Goal: Check status

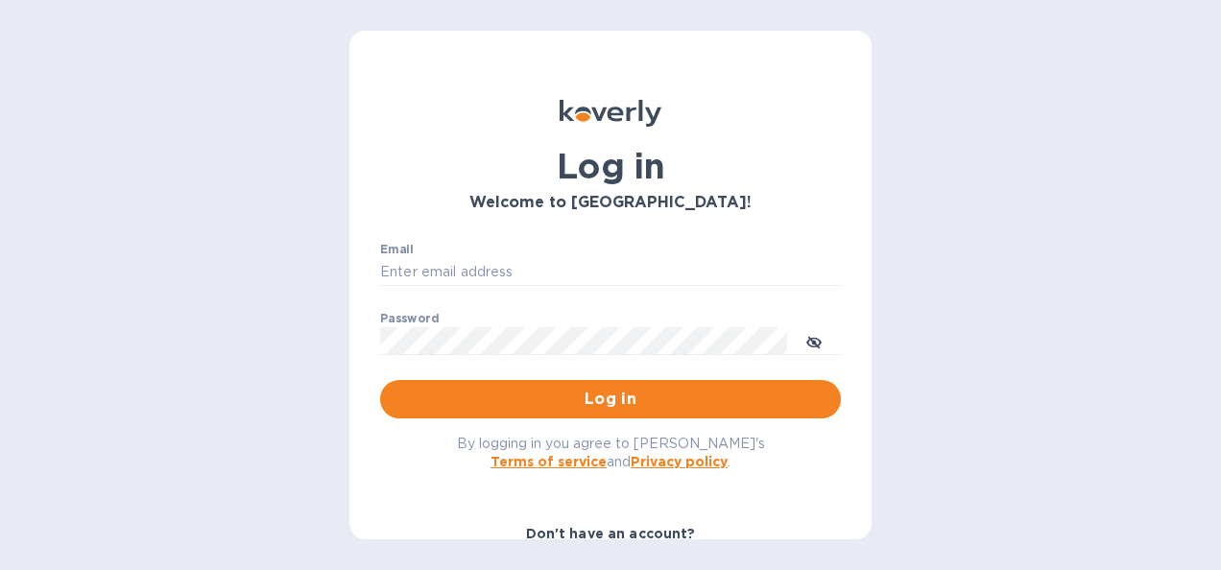
type input "[PERSON_NAME][EMAIL_ADDRESS][PERSON_NAME][PERSON_NAME][DOMAIN_NAME]"
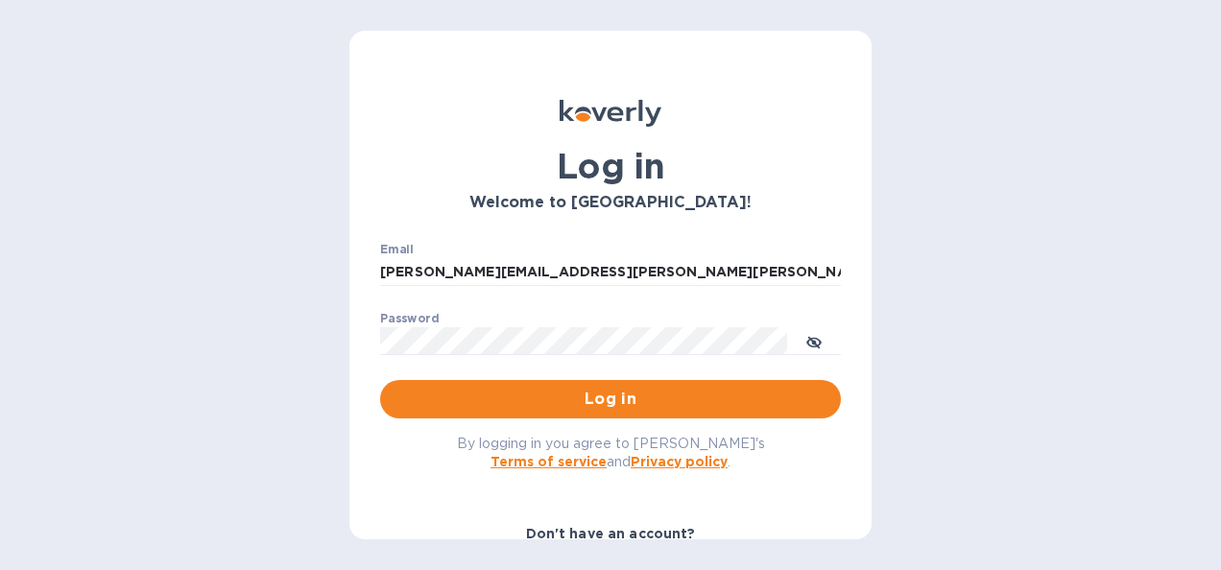
click at [536, 391] on span "Log in" at bounding box center [611, 399] width 430 height 23
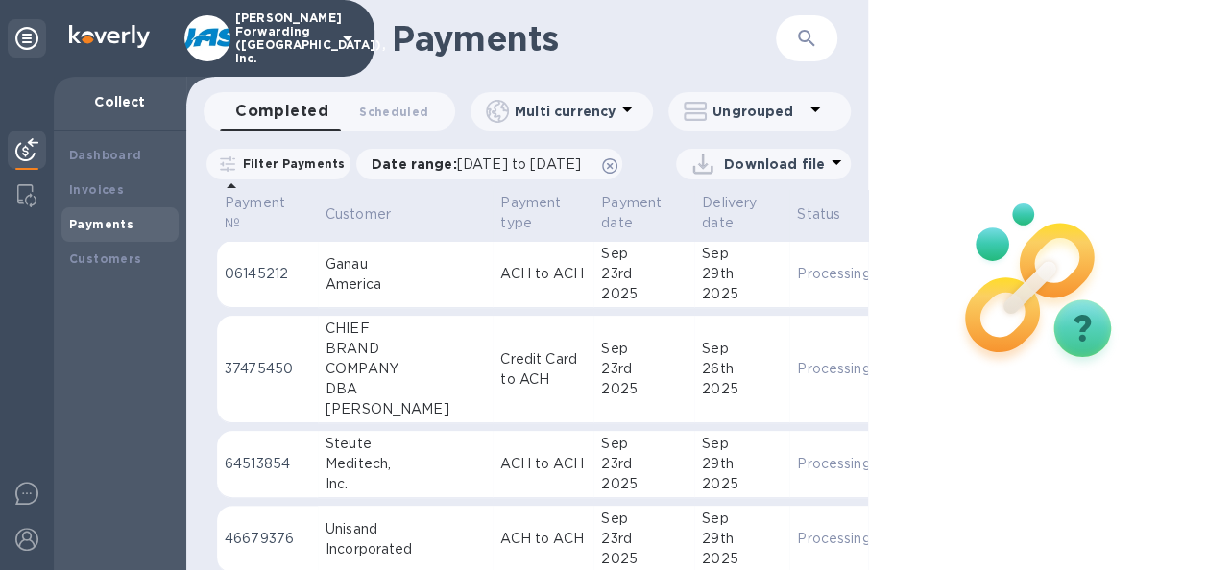
click at [805, 39] on icon "button" at bounding box center [806, 38] width 23 height 23
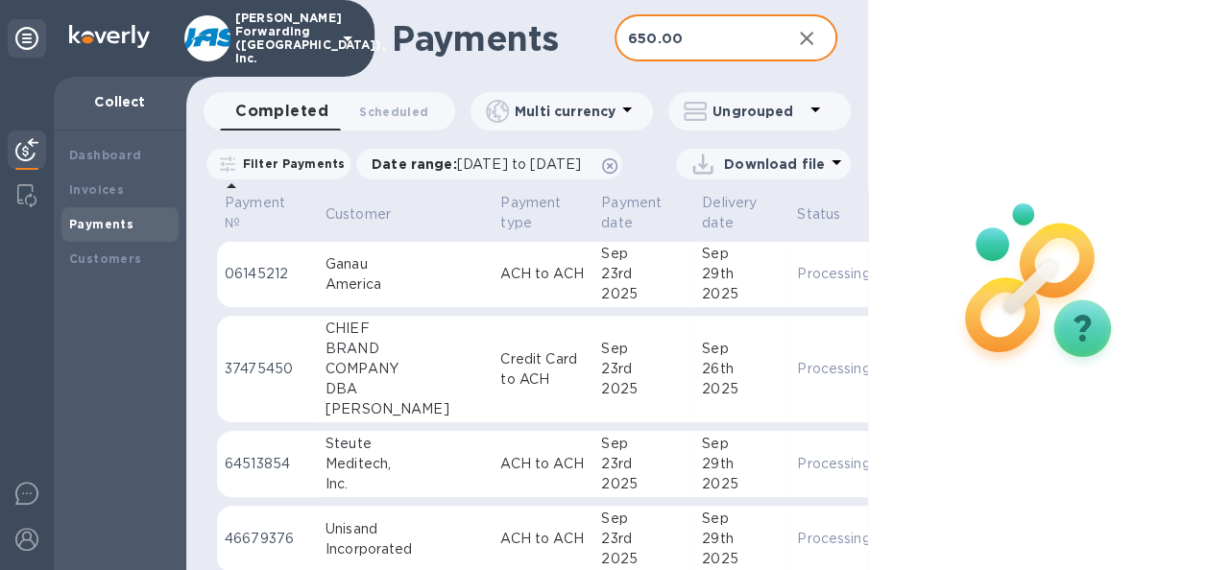
type input "650.00"
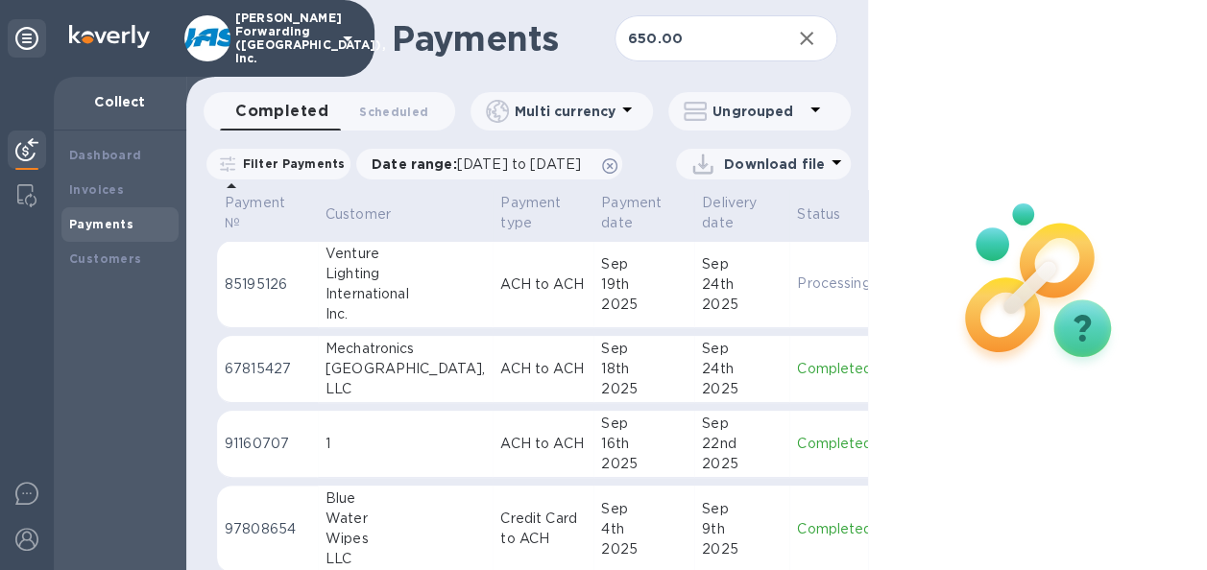
click at [702, 379] on div "24th" at bounding box center [742, 369] width 80 height 20
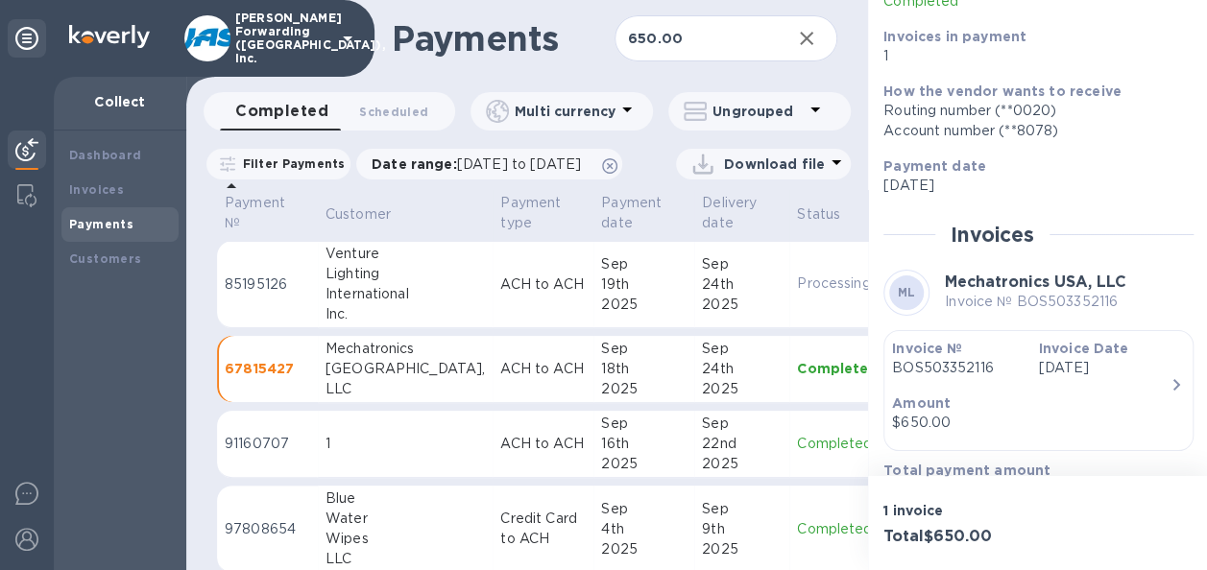
scroll to position [280, 0]
